Goal: Task Accomplishment & Management: Use online tool/utility

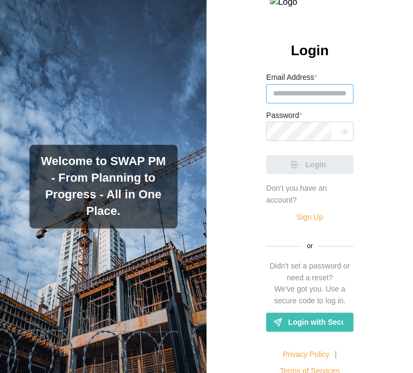
click at [302, 103] on input "Email Address *" at bounding box center [309, 93] width 87 height 19
type input "**********"
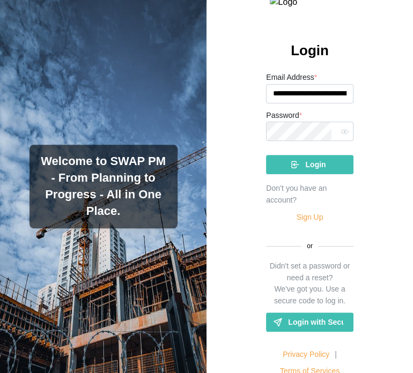
click at [291, 174] on div "Login" at bounding box center [308, 164] width 70 height 18
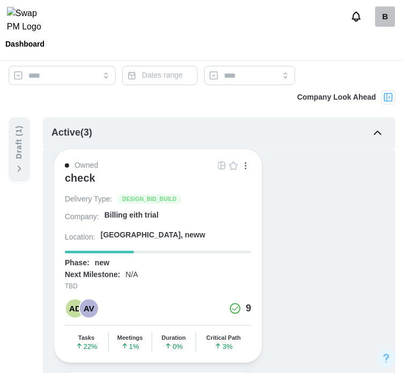
scroll to position [107, 0]
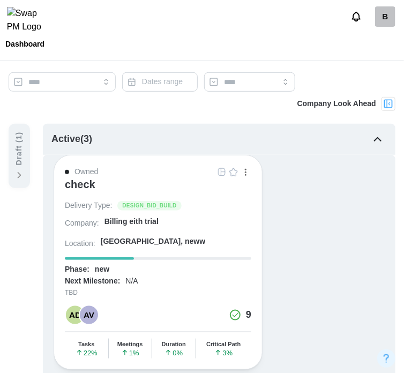
click at [247, 170] on button "button" at bounding box center [246, 172] width 12 height 12
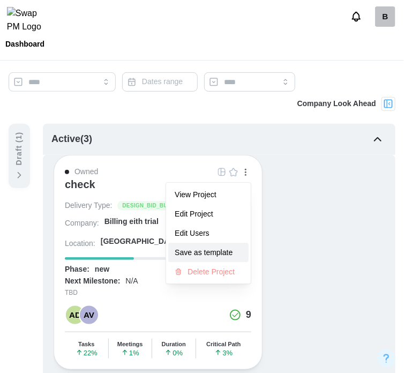
click at [204, 254] on div "Save as template" at bounding box center [209, 252] width 68 height 9
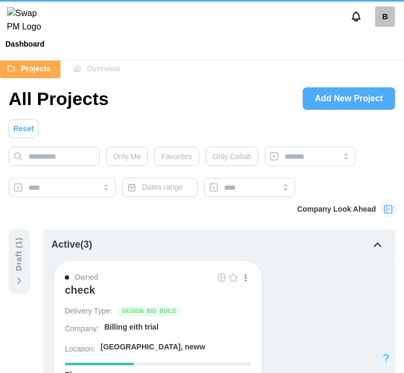
scroll to position [0, 0]
